Goal: Task Accomplishment & Management: Manage account settings

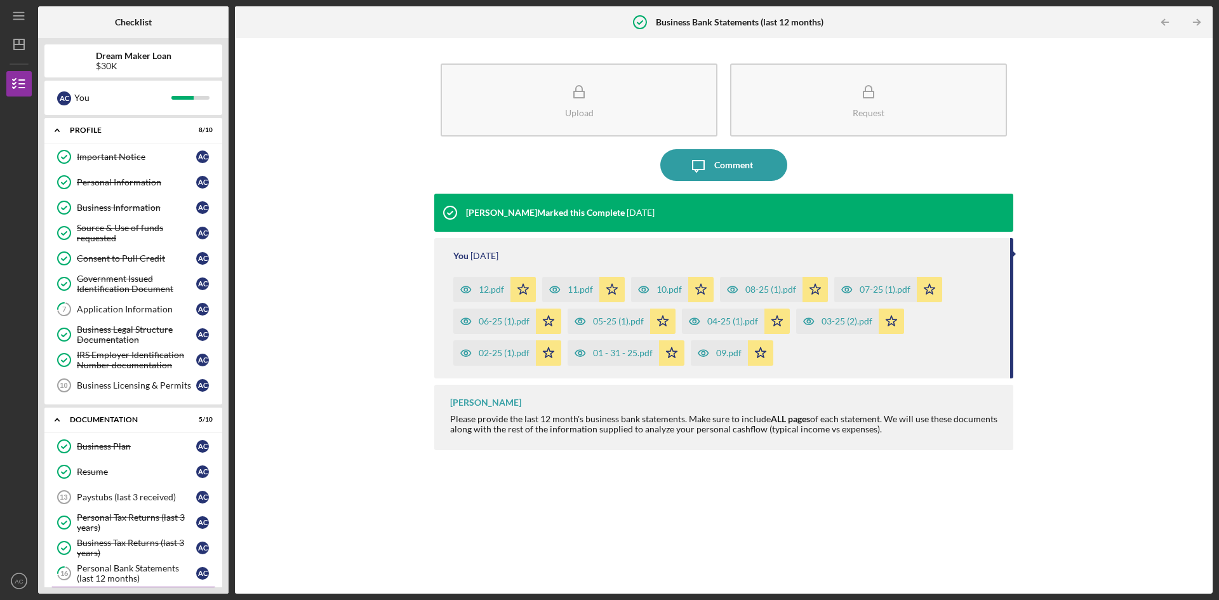
scroll to position [170, 0]
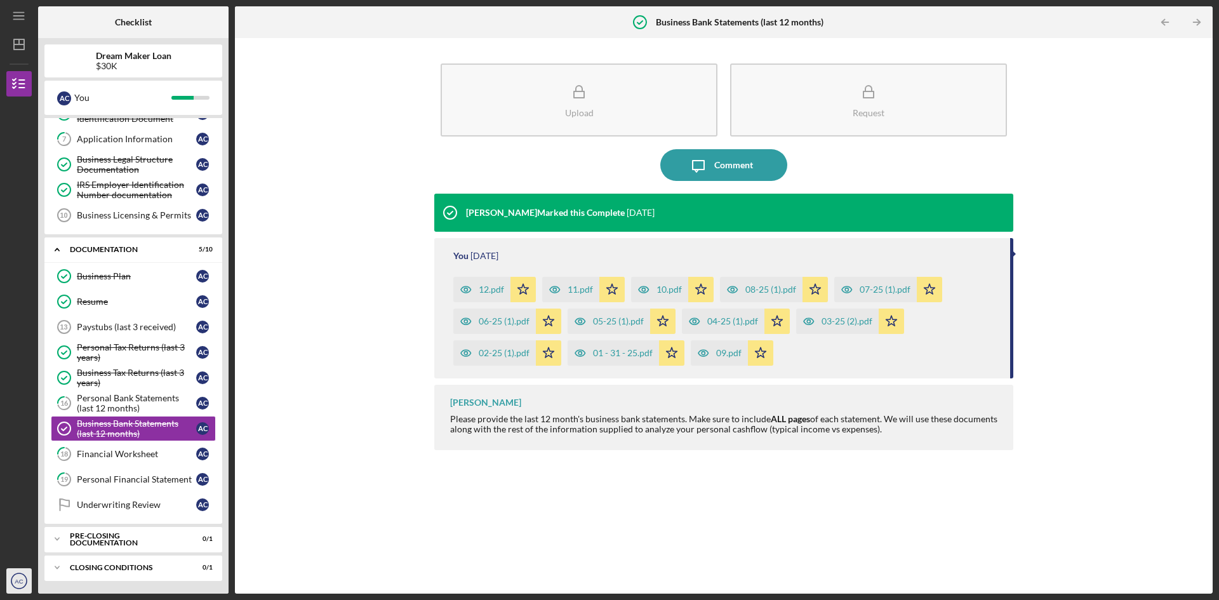
click at [19, 581] on text "AC" at bounding box center [19, 581] width 8 height 7
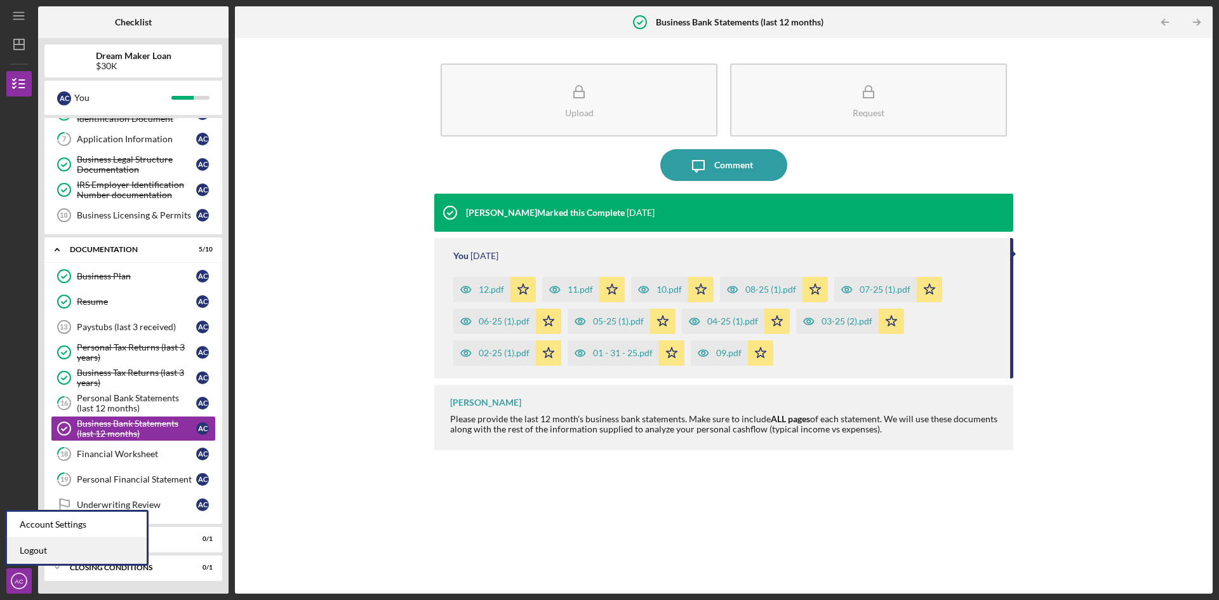
click at [31, 549] on link "Logout" at bounding box center [77, 551] width 140 height 26
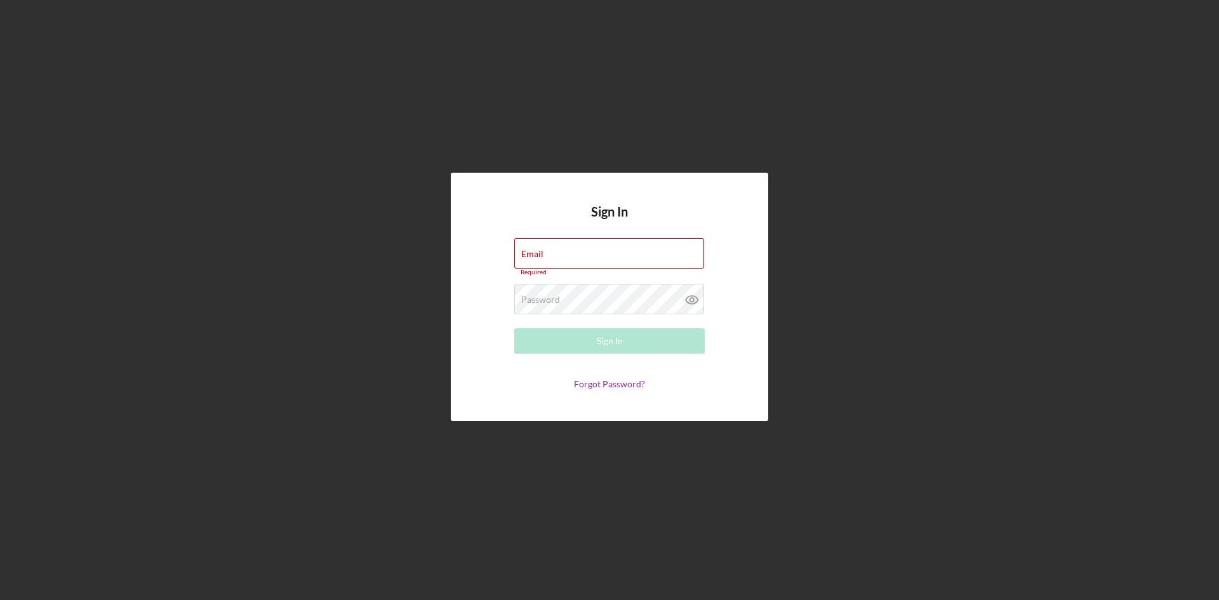
click at [330, 351] on div "Sign In Email Required Password Required Sign In Forgot Password?" at bounding box center [609, 297] width 1207 height 594
